Goal: Book appointment/travel/reservation

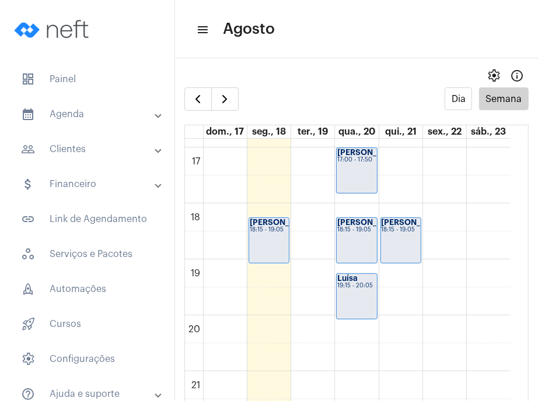
scroll to position [953, 0]
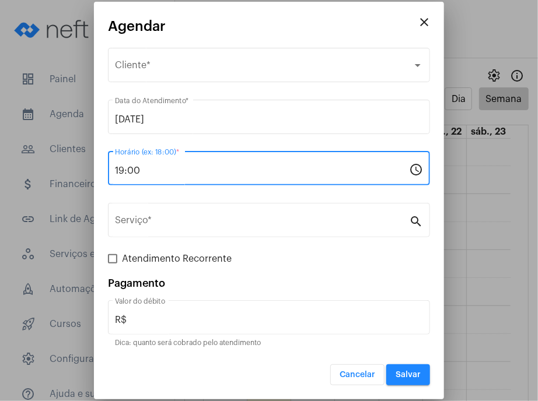
click at [221, 170] on input "19:00" at bounding box center [262, 171] width 294 height 11
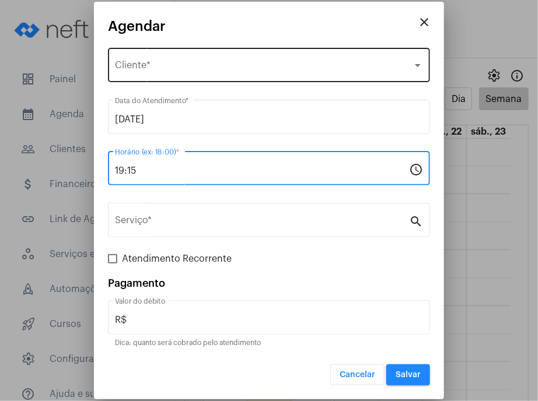
type input "19:15"
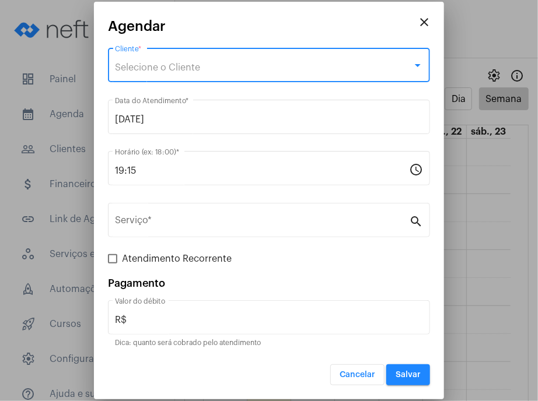
click at [210, 73] on div "Selecione o Cliente" at bounding box center [264, 67] width 298 height 11
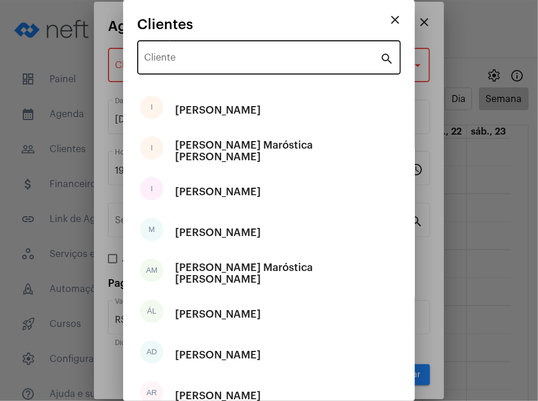
click at [208, 66] on div "Cliente" at bounding box center [262, 56] width 236 height 37
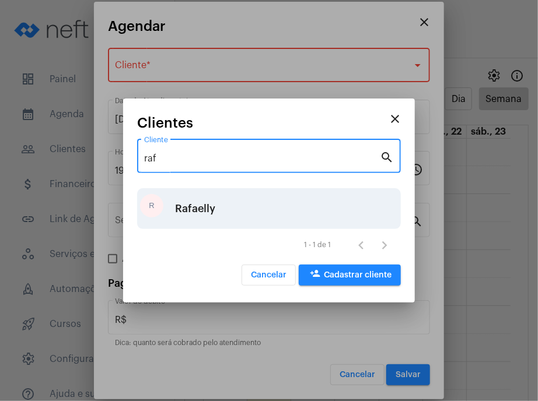
type input "raf"
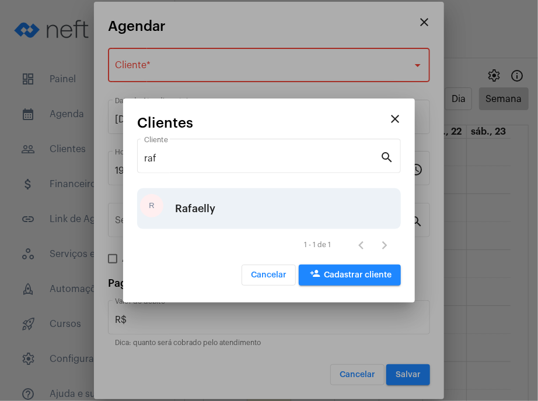
click at [222, 209] on div "R Rafaelly" at bounding box center [269, 208] width 264 height 41
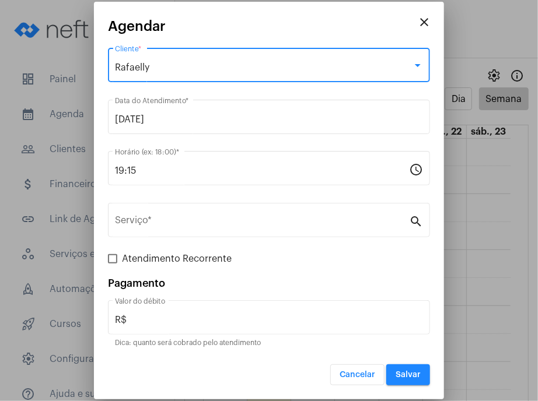
click at [222, 209] on div "Serviço *" at bounding box center [262, 219] width 294 height 37
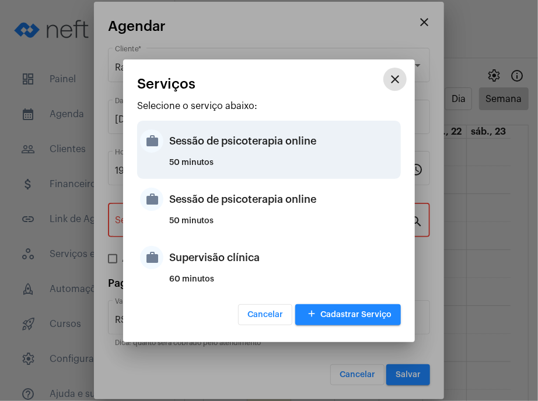
click at [237, 135] on div "Sessão de psicoterapia online" at bounding box center [283, 141] width 229 height 35
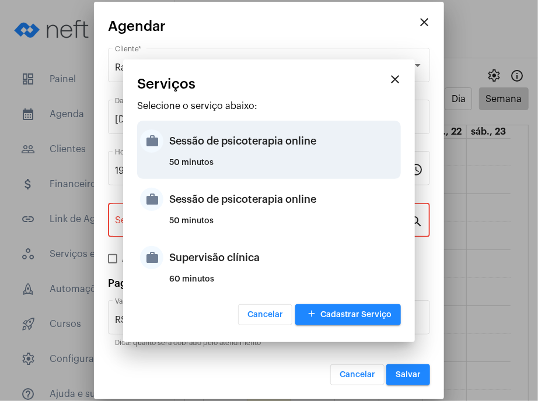
type input "Sessão de psicoterapia online"
type input "R$ 230"
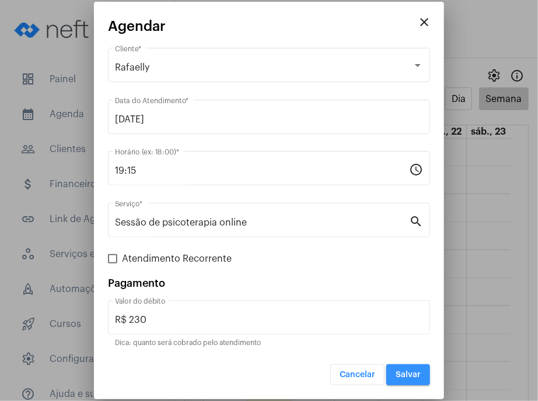
click at [420, 372] on span "Salvar" at bounding box center [408, 375] width 25 height 8
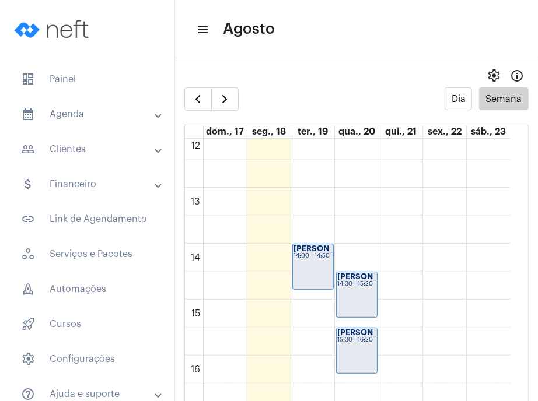
scroll to position [651, 0]
